Goal: Information Seeking & Learning: Find specific page/section

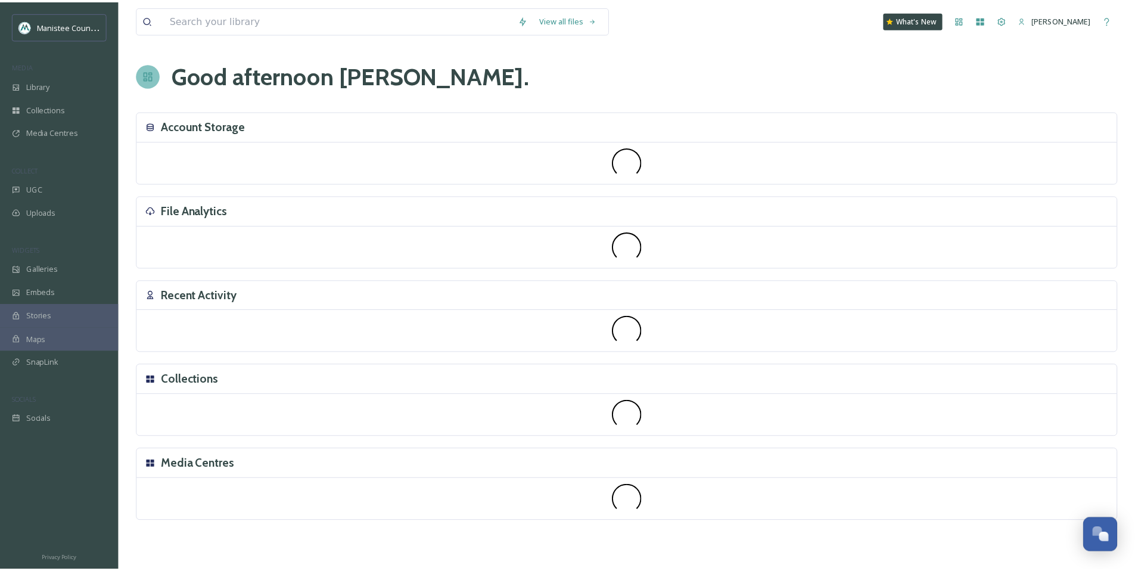
scroll to position [3588, 0]
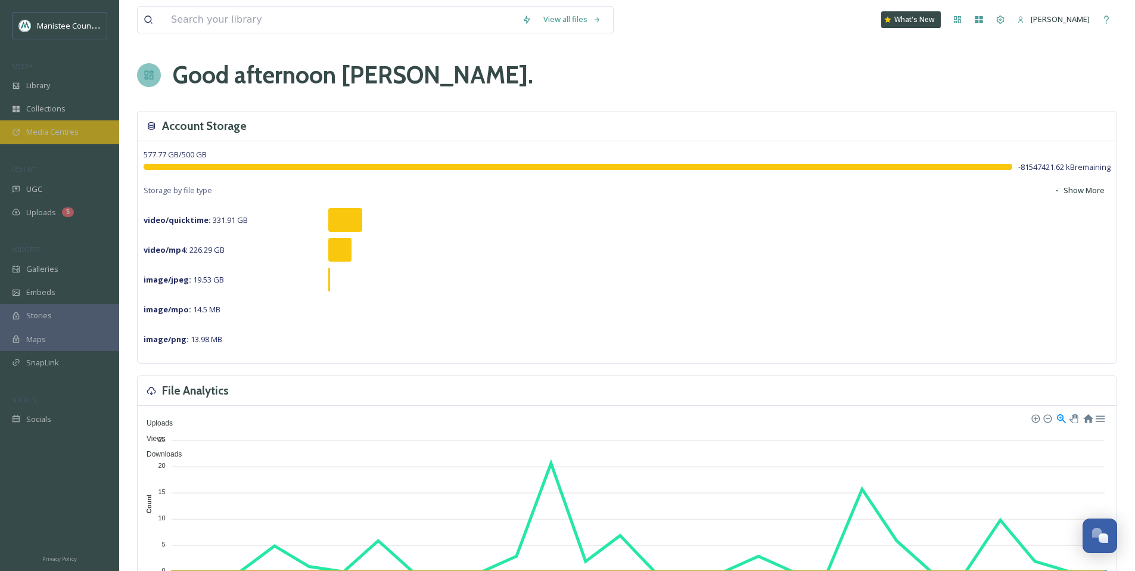
click at [77, 132] on span "Media Centres" at bounding box center [52, 131] width 52 height 11
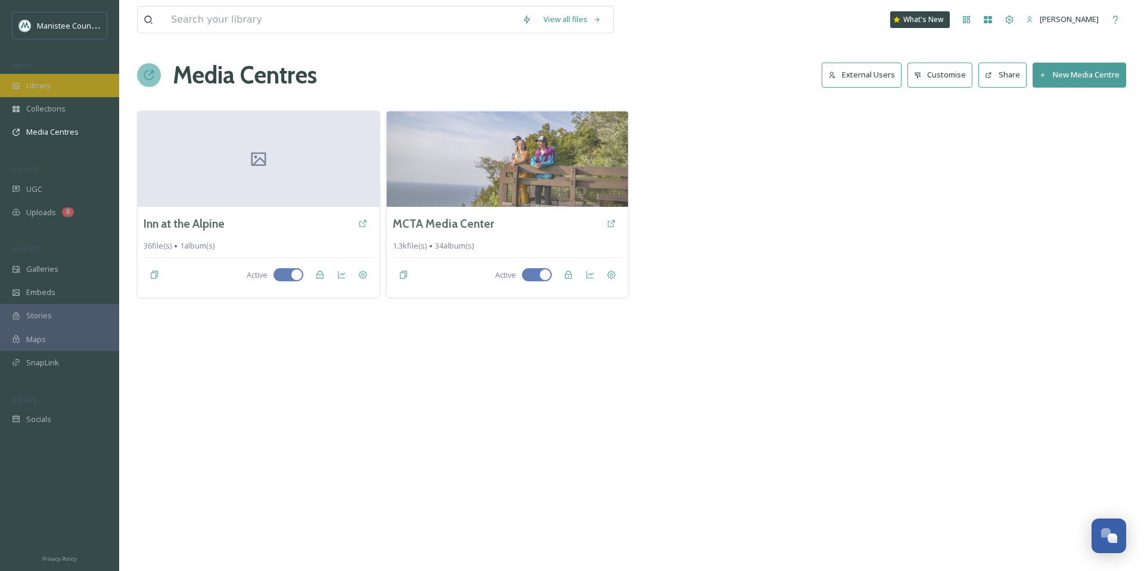
click at [48, 87] on span "Library" at bounding box center [38, 85] width 24 height 11
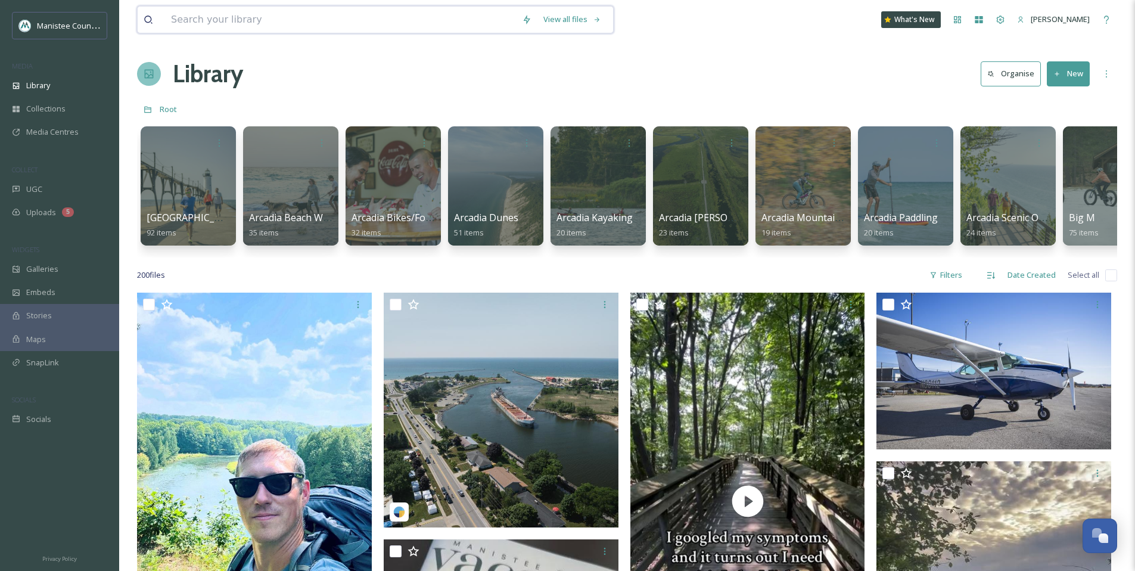
click at [277, 23] on input at bounding box center [340, 20] width 351 height 26
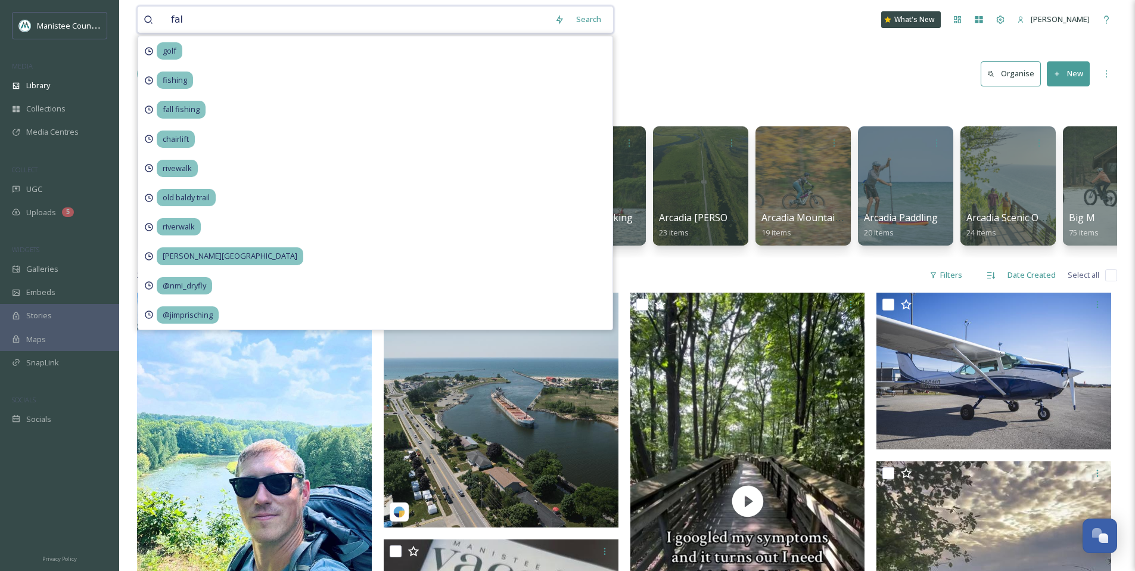
type input "fall"
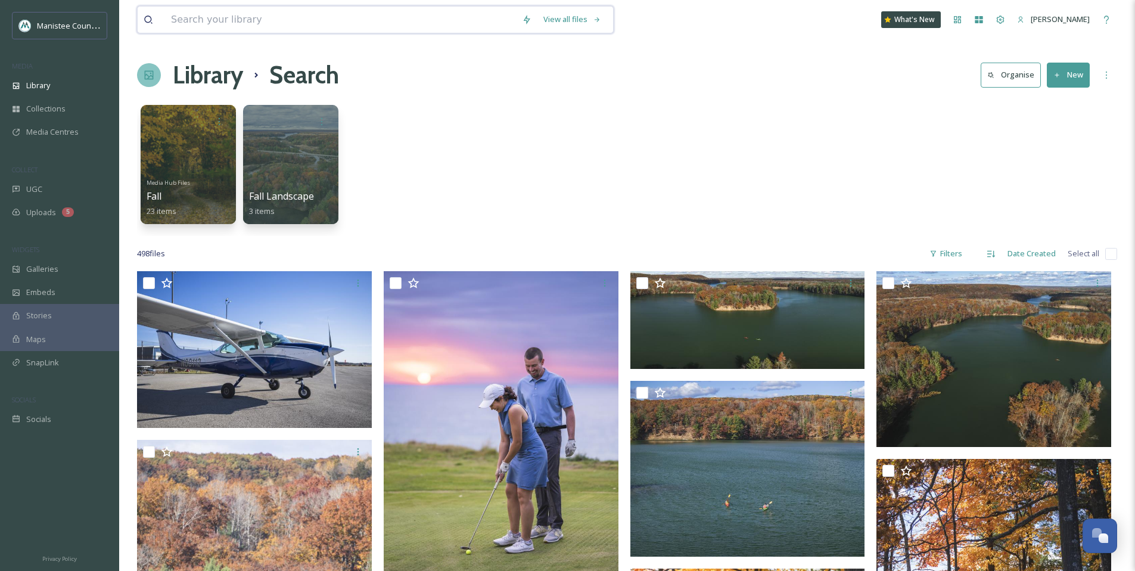
click at [231, 23] on input at bounding box center [340, 20] width 351 height 26
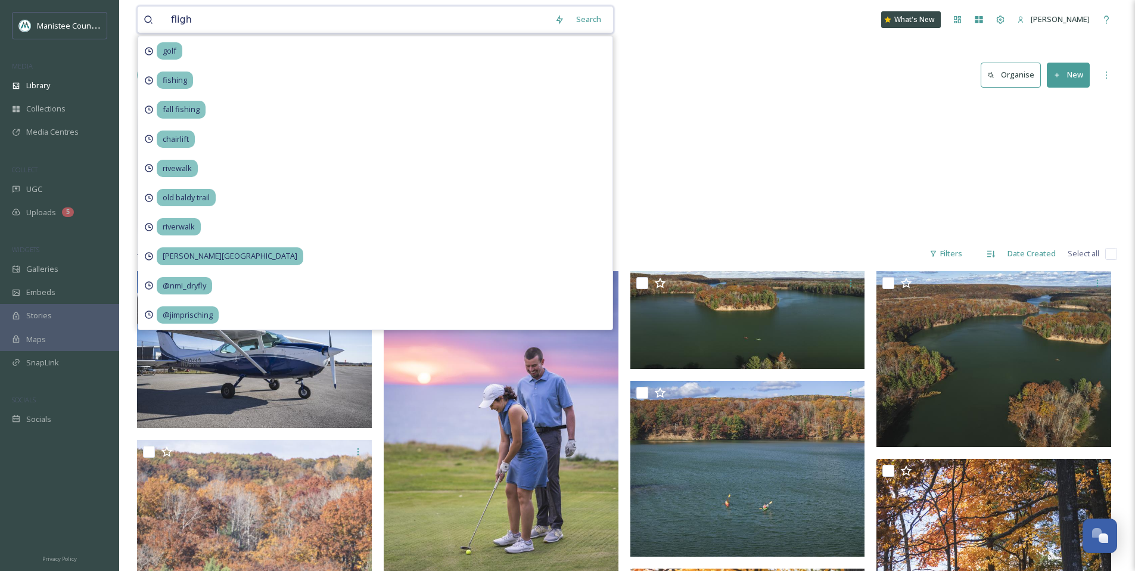
type input "flight"
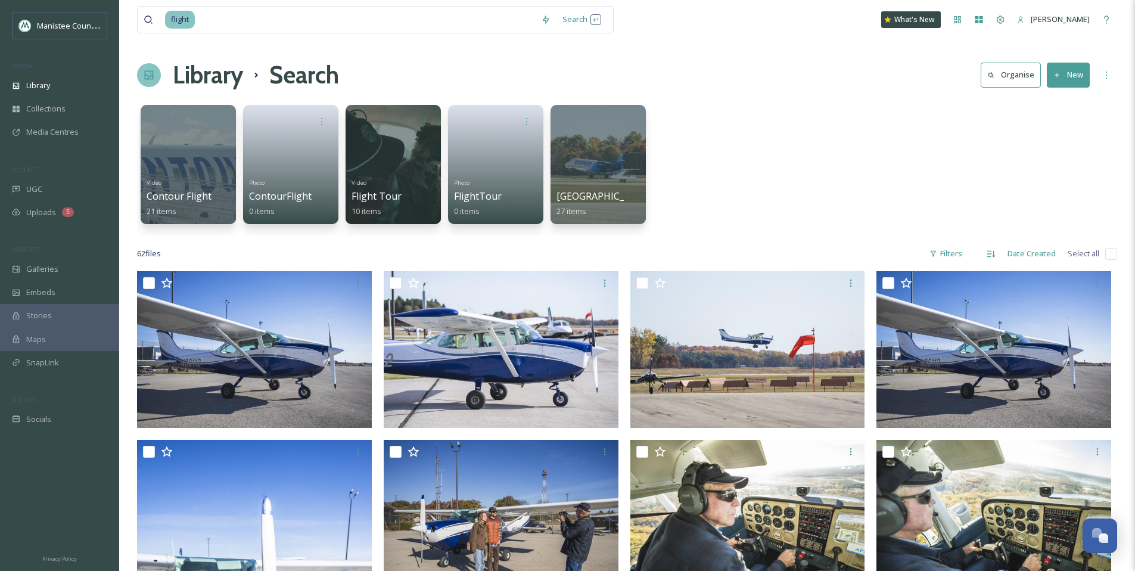
click at [748, 101] on div "Video Contour Flight 21 items Photo ContourFlight 0 items Video Flight Tour 10 …" at bounding box center [627, 167] width 980 height 137
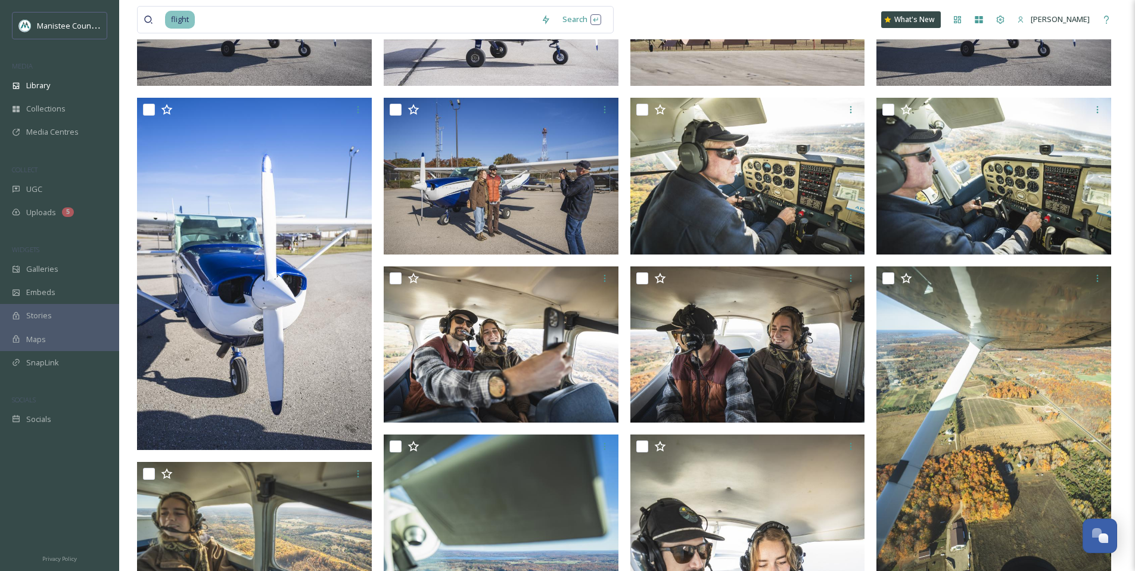
scroll to position [343, 0]
